Goal: Entertainment & Leisure: Consume media (video, audio)

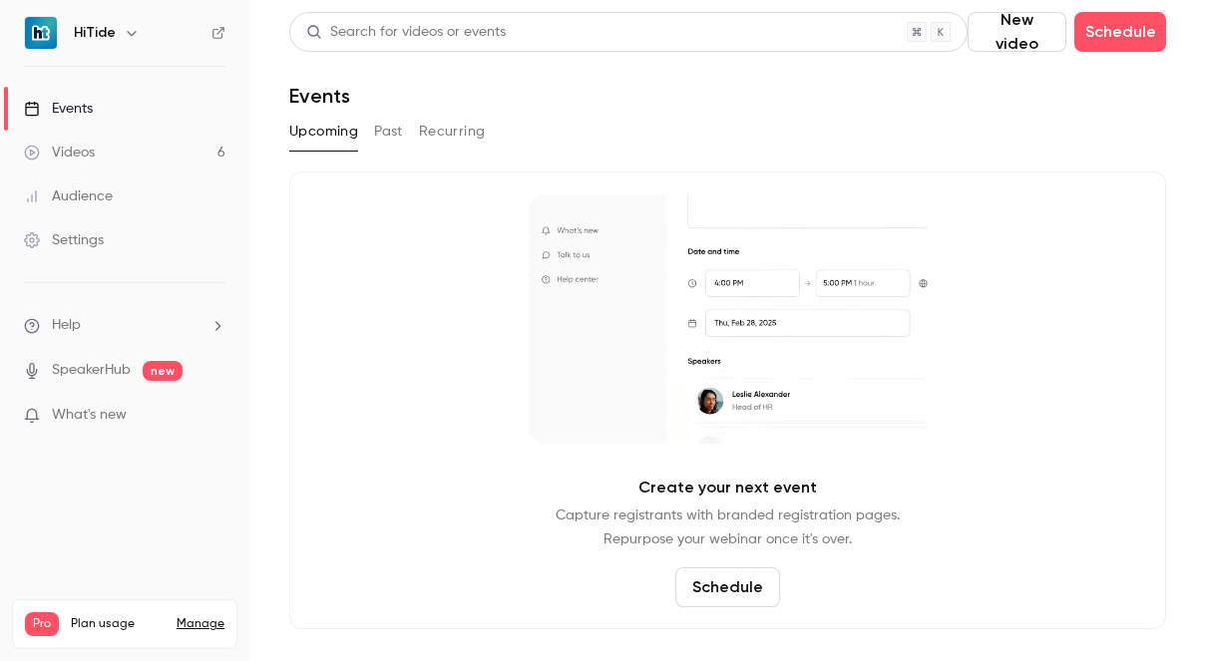
click at [93, 138] on link "Videos 6" at bounding box center [124, 153] width 249 height 44
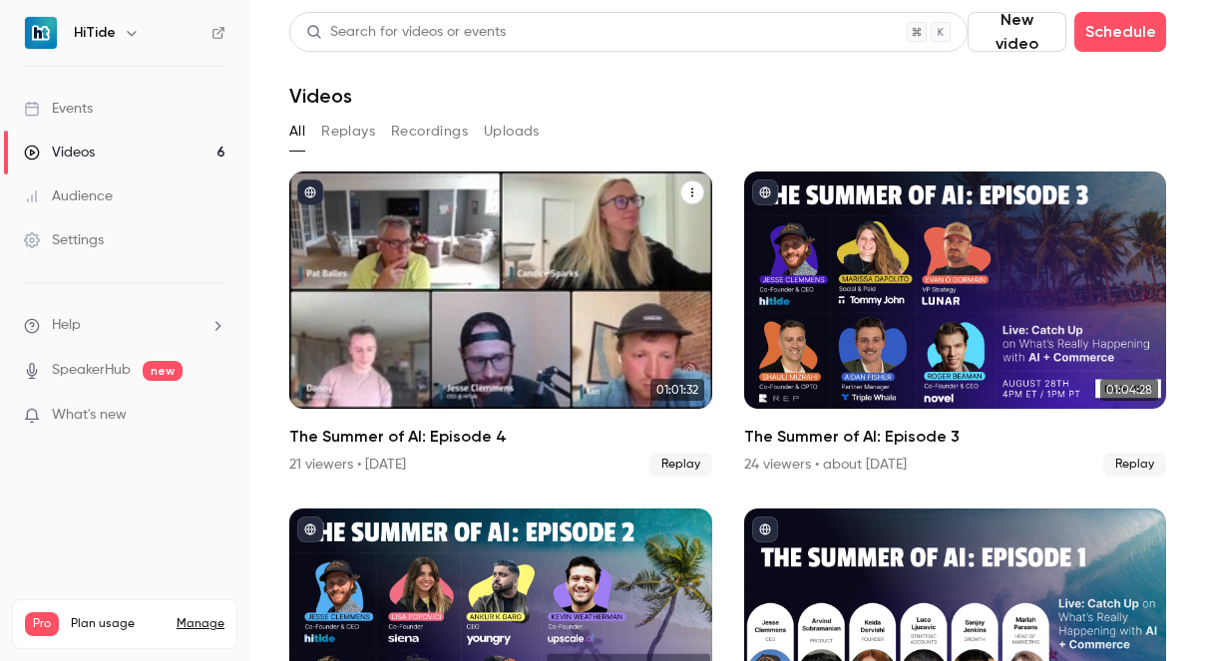
click at [599, 269] on div "The Summer of AI: Episode 4" at bounding box center [500, 290] width 423 height 237
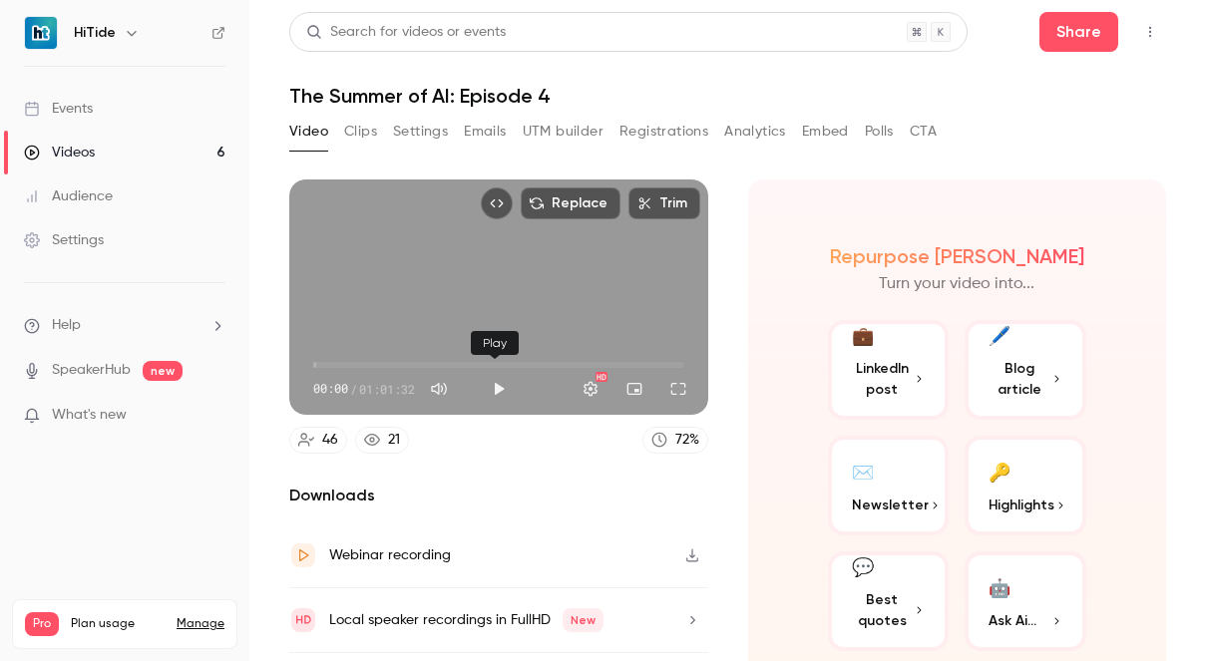
click at [493, 380] on button "Play" at bounding box center [499, 389] width 40 height 40
click at [359, 355] on span "07:46" at bounding box center [498, 365] width 371 height 32
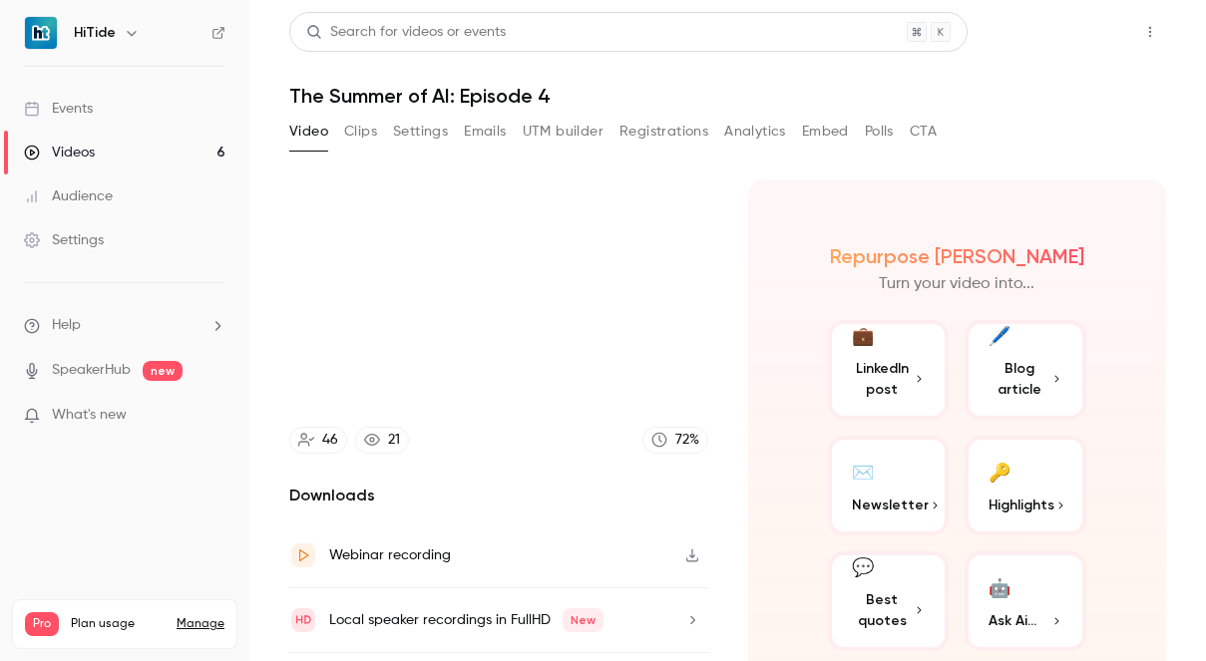
click at [1060, 36] on button "Share" at bounding box center [1078, 32] width 79 height 40
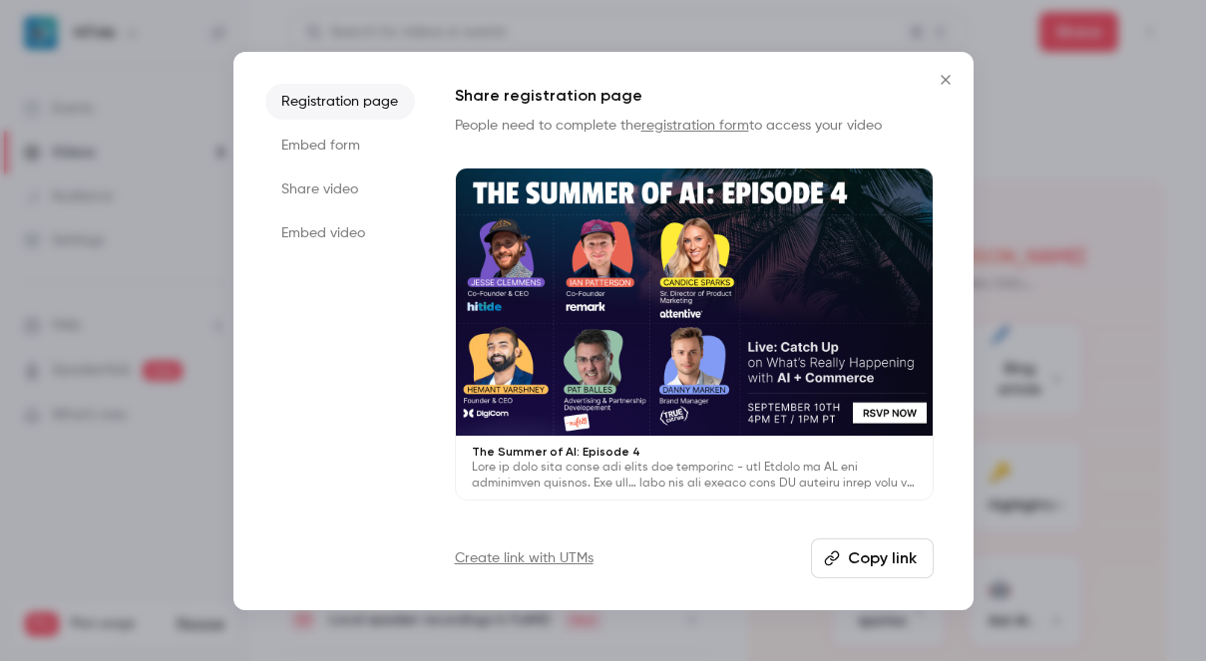
click at [869, 555] on button "Copy link" at bounding box center [872, 559] width 123 height 40
type input "*****"
